Goal: Find specific page/section: Find specific page/section

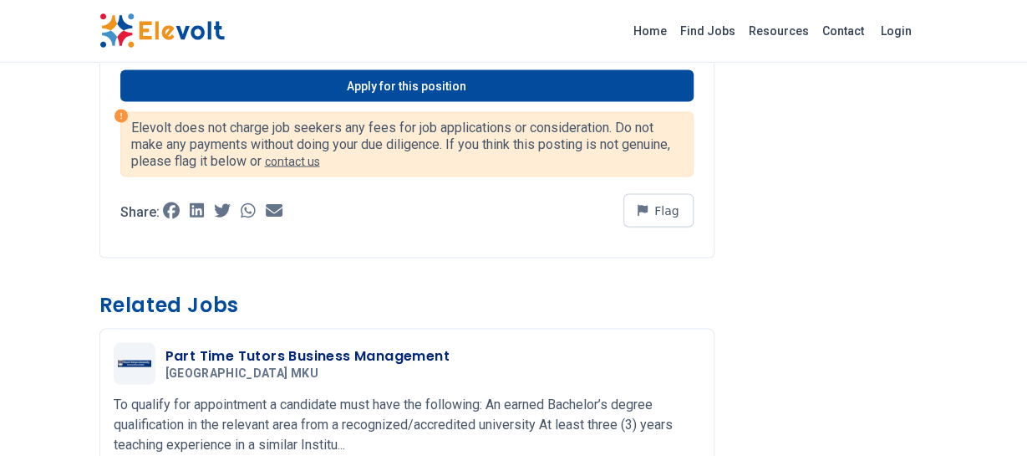
scroll to position [1565, 0]
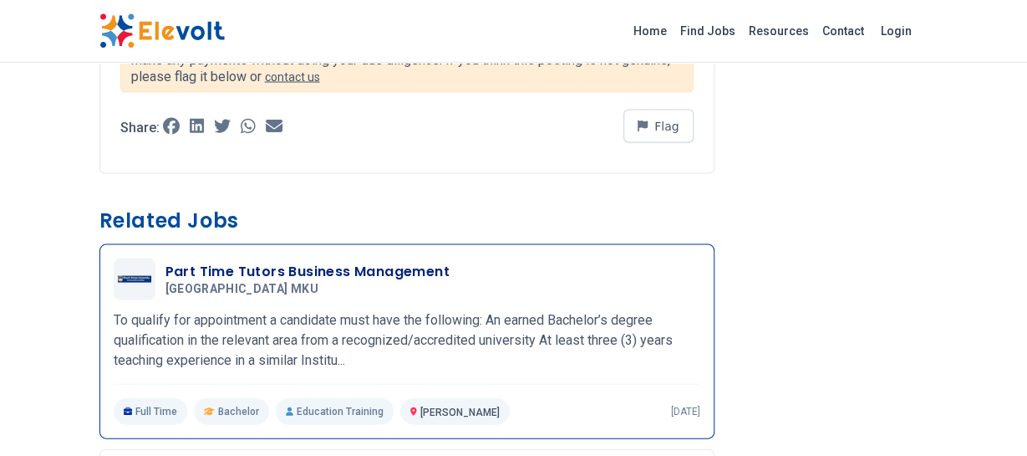
click at [245, 286] on span "[GEOGRAPHIC_DATA] MKU" at bounding box center [241, 289] width 153 height 15
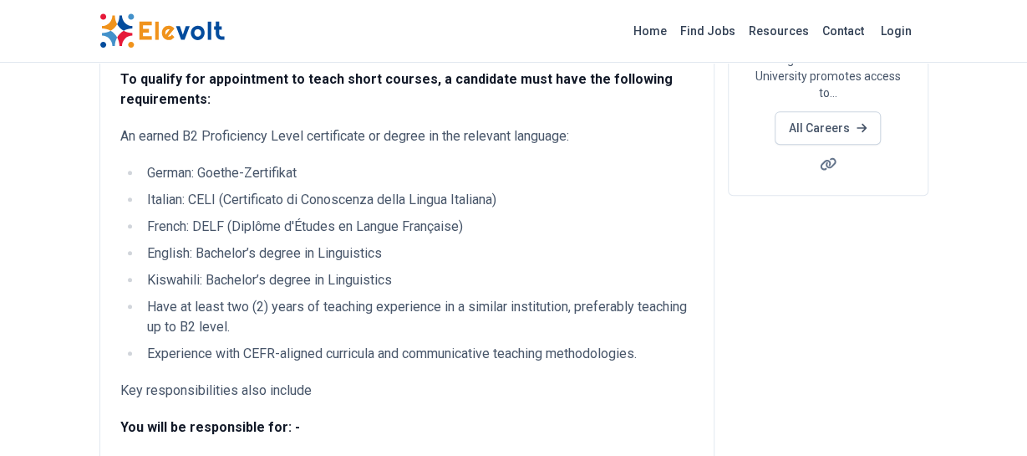
scroll to position [435, 0]
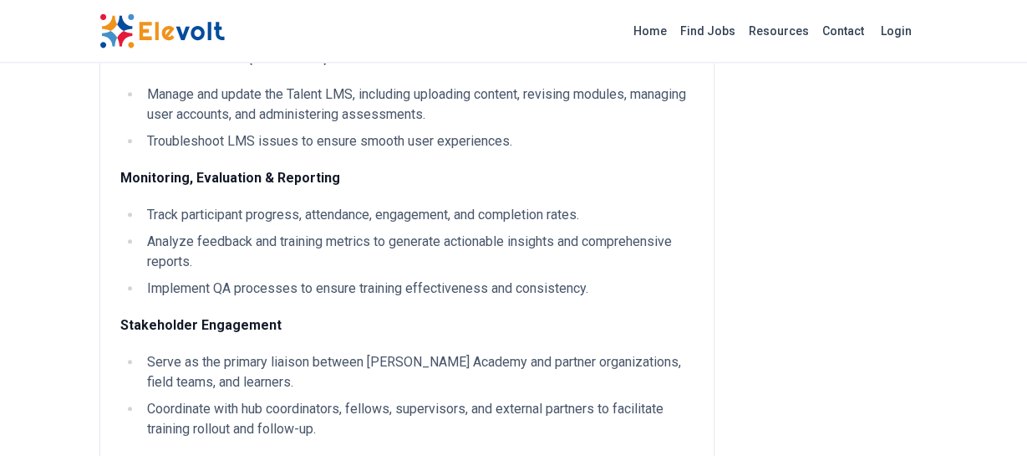
scroll to position [348, 0]
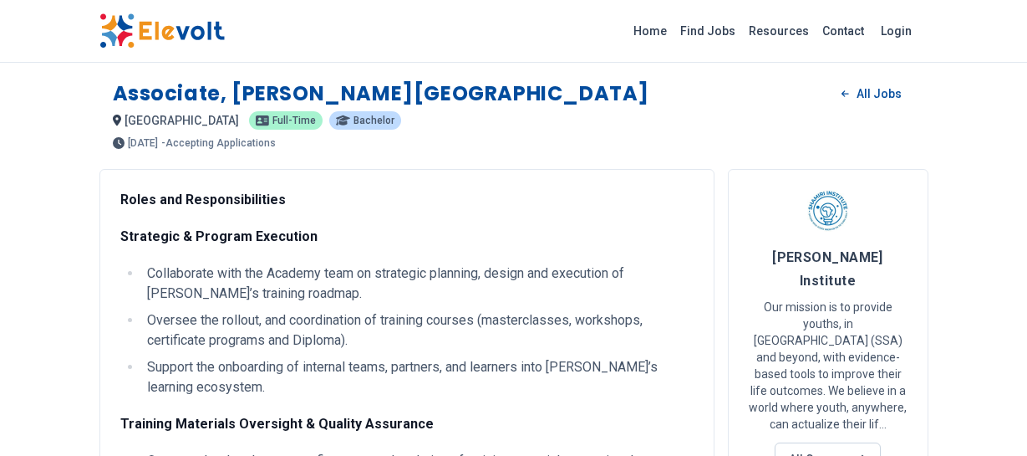
scroll to position [348, 0]
